Goal: Contribute content: Contribute content

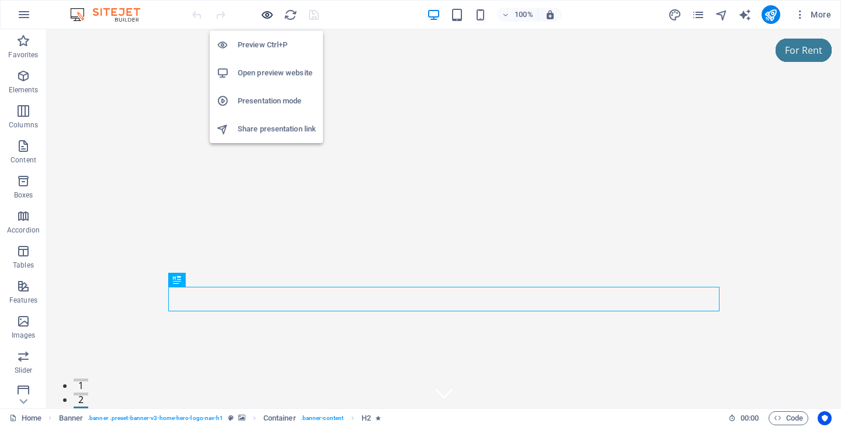
click at [265, 15] on icon "button" at bounding box center [266, 14] width 13 height 13
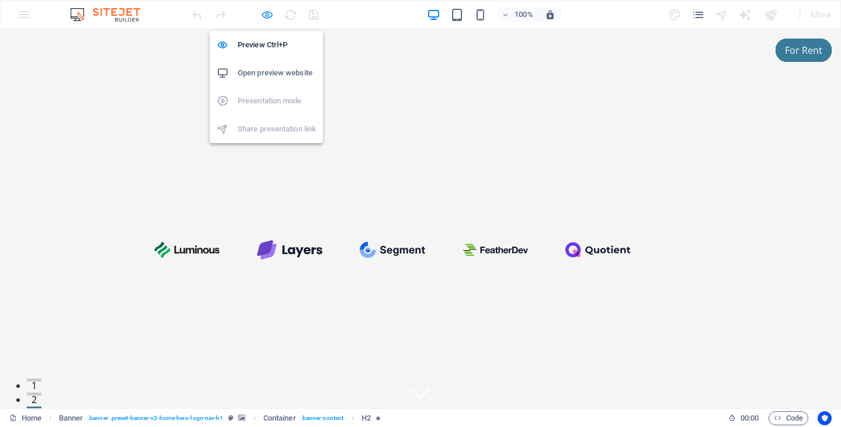
click at [265, 15] on icon "button" at bounding box center [266, 14] width 13 height 13
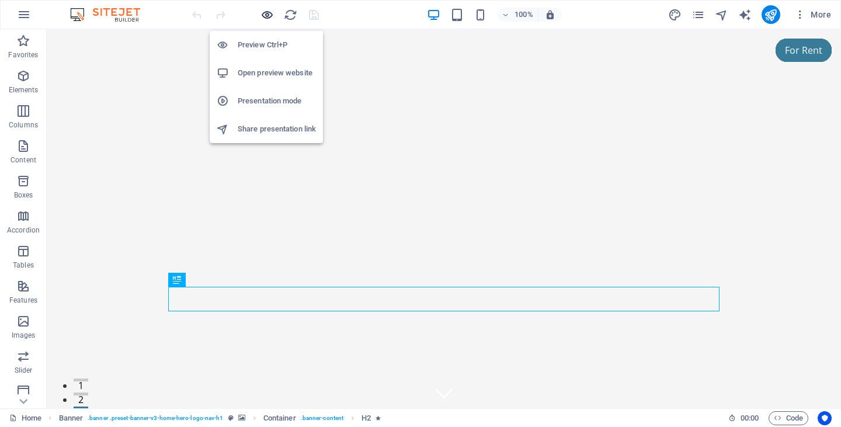
click at [265, 15] on icon "button" at bounding box center [266, 14] width 13 height 13
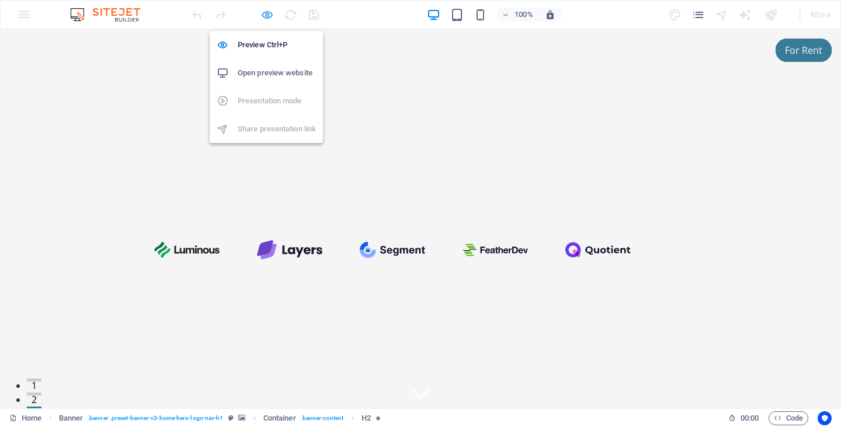
click at [265, 16] on icon "button" at bounding box center [266, 14] width 13 height 13
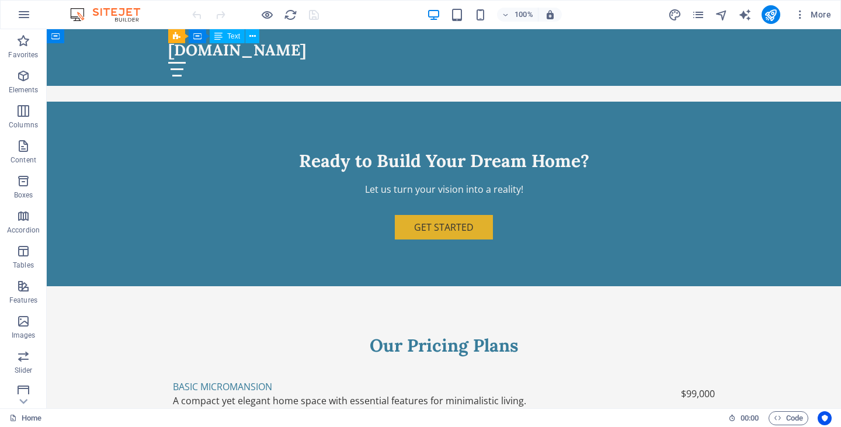
scroll to position [2673, 0]
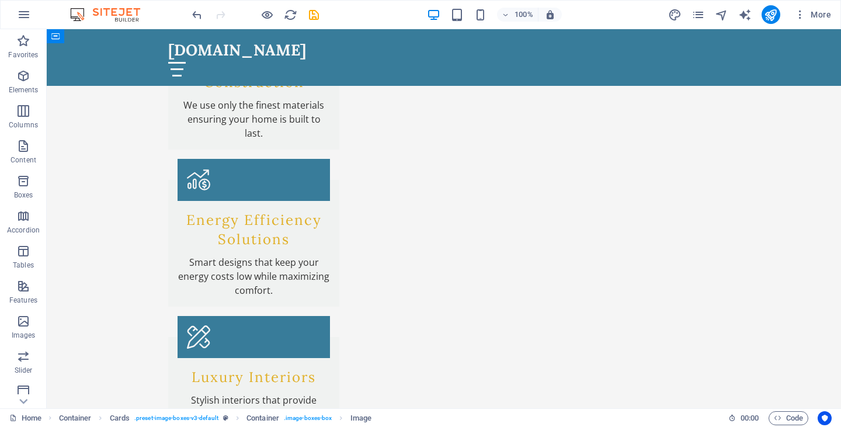
scroll to position [1996, 0]
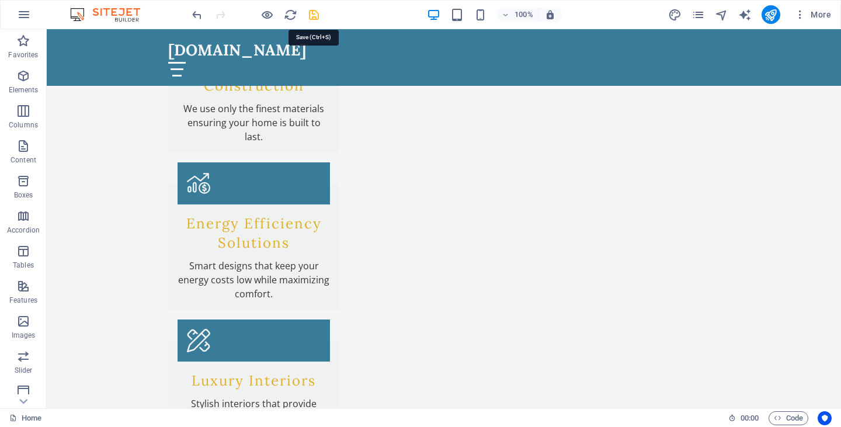
click at [314, 15] on icon "save" at bounding box center [313, 14] width 13 height 13
checkbox input "false"
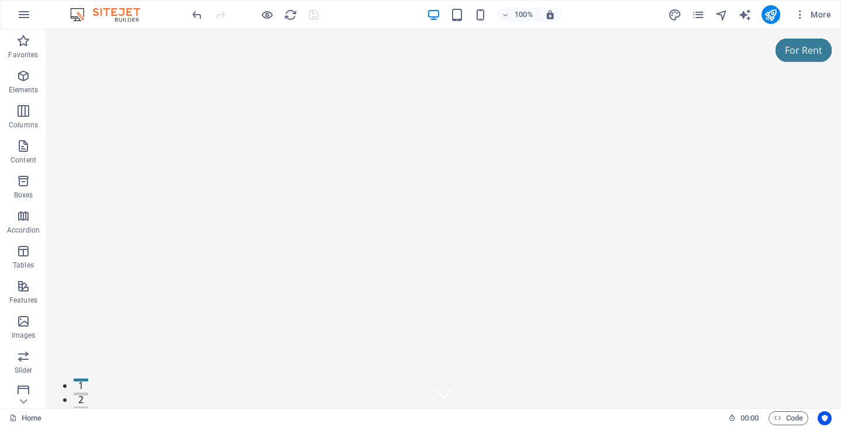
scroll to position [0, 0]
click at [772, 11] on icon "publish" at bounding box center [770, 14] width 13 height 13
